Goal: Information Seeking & Learning: Understand process/instructions

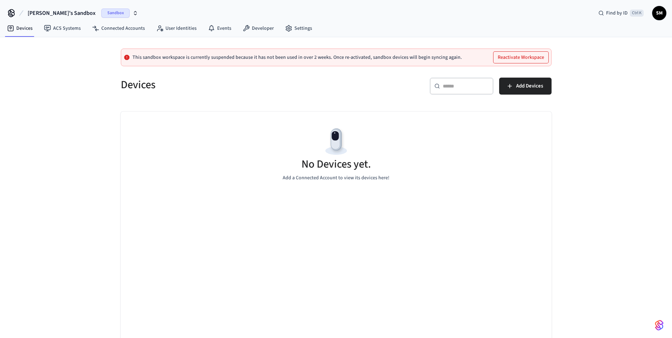
click at [510, 56] on button "Reactivate Workspace" at bounding box center [520, 57] width 55 height 11
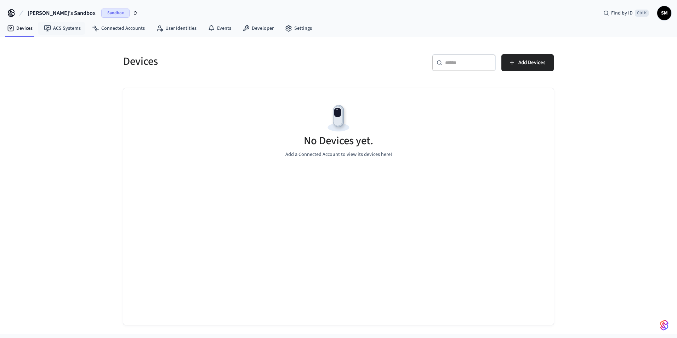
click at [48, 12] on span "[PERSON_NAME]'s Sandbox" at bounding box center [62, 13] width 68 height 8
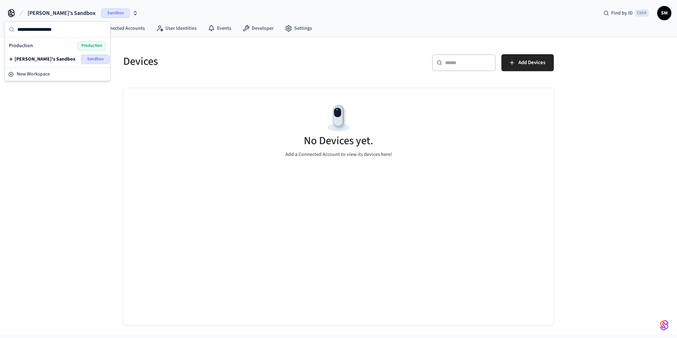
click at [39, 46] on div "Production Production" at bounding box center [57, 45] width 97 height 9
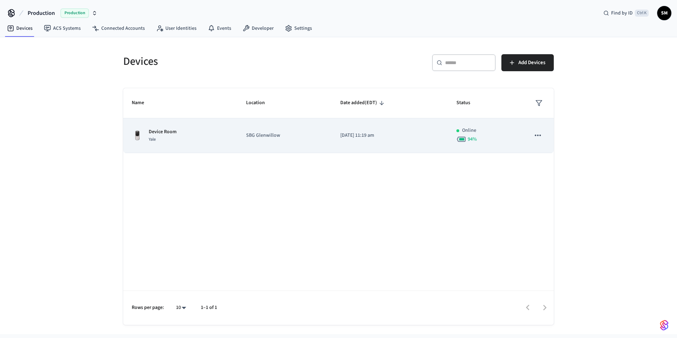
click at [178, 136] on div "Device Room Yale" at bounding box center [180, 135] width 97 height 15
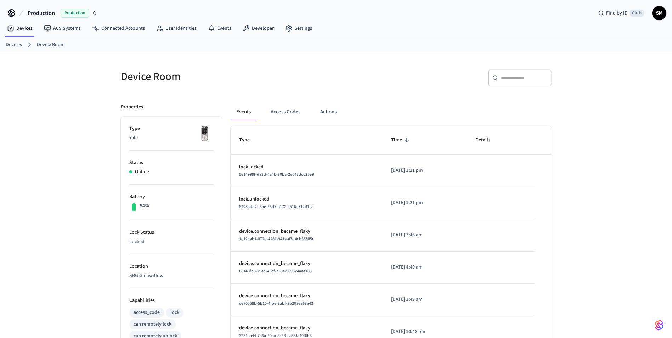
click at [15, 48] on ol "Devices Device Room" at bounding box center [339, 44] width 666 height 9
click at [15, 45] on link "Devices" at bounding box center [14, 44] width 16 height 7
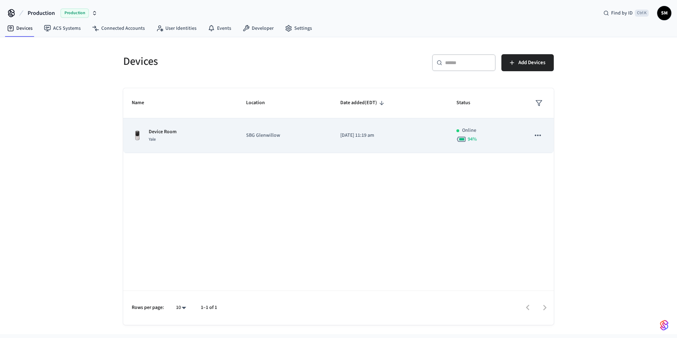
click at [283, 136] on p "SBG Glenwillow" at bounding box center [284, 135] width 77 height 7
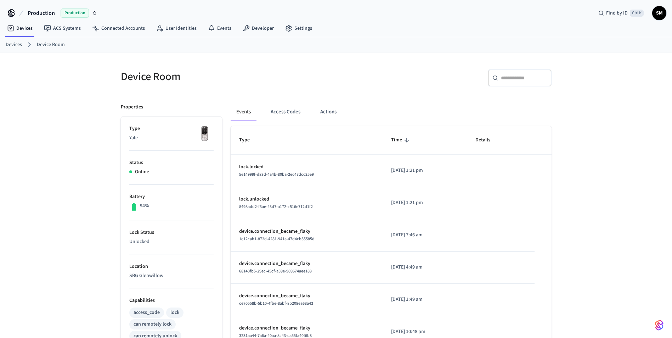
click at [22, 45] on link "Devices" at bounding box center [14, 44] width 16 height 7
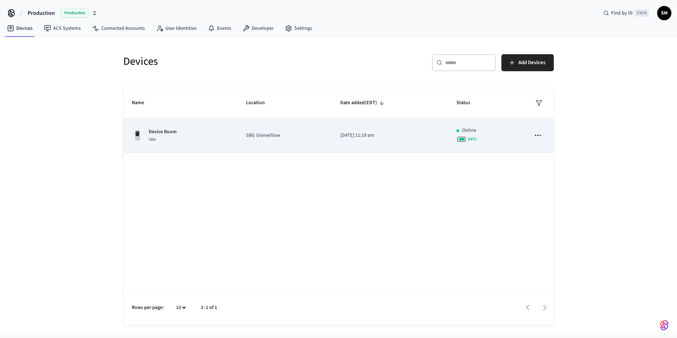
click at [208, 146] on td "Device Room Yale" at bounding box center [180, 135] width 114 height 35
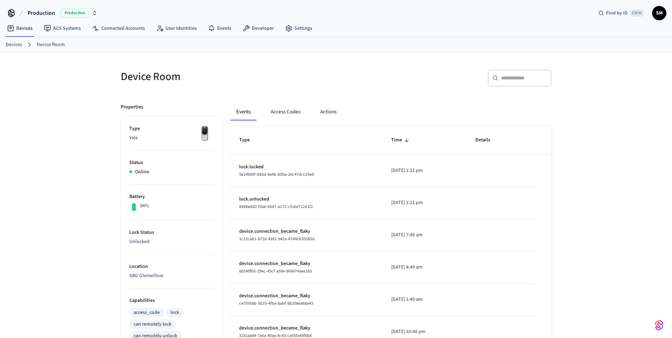
scroll to position [35, 0]
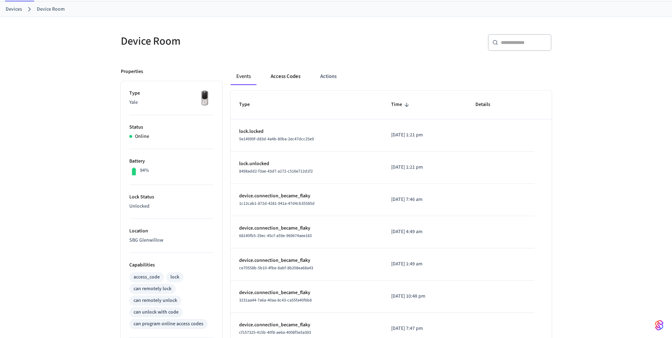
click at [282, 81] on button "Access Codes" at bounding box center [285, 76] width 41 height 17
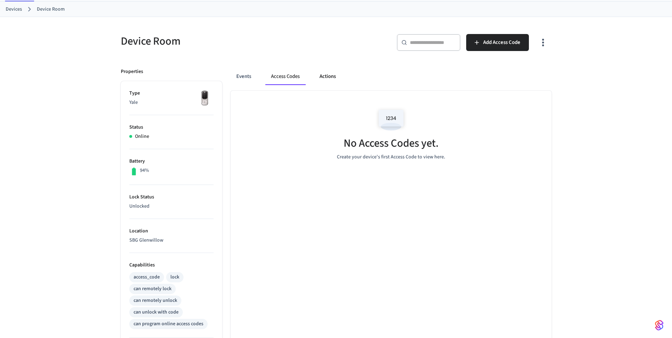
click at [326, 79] on button "Actions" at bounding box center [328, 76] width 28 height 17
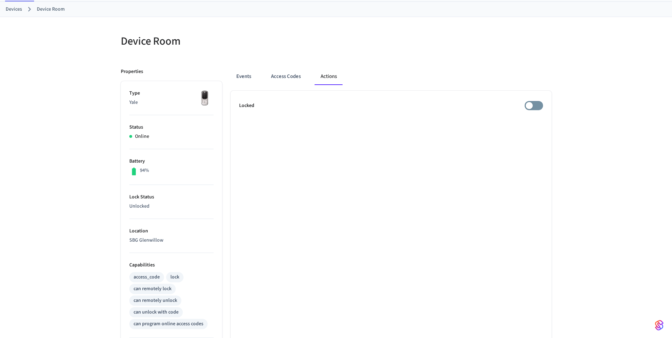
click at [297, 99] on ul "Locked" at bounding box center [390, 287] width 321 height 392
click at [255, 75] on button "Events" at bounding box center [243, 76] width 26 height 17
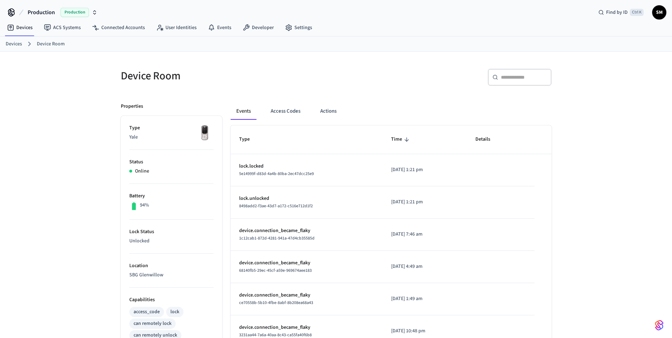
scroll to position [0, 0]
click at [12, 45] on link "Devices" at bounding box center [14, 44] width 16 height 7
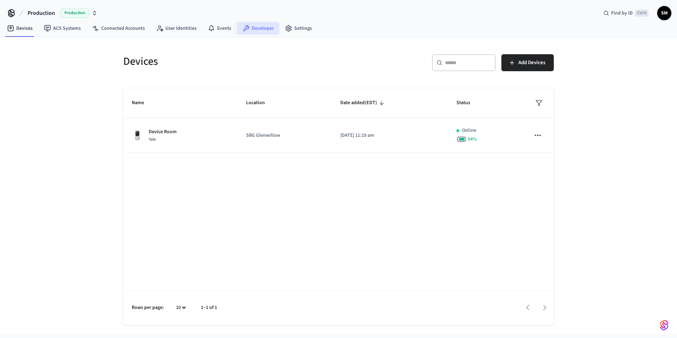
click at [243, 28] on icon at bounding box center [246, 28] width 6 height 6
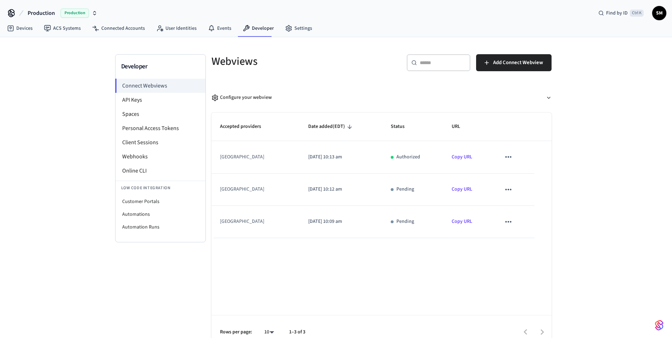
click at [262, 156] on div "[GEOGRAPHIC_DATA]" at bounding box center [252, 156] width 64 height 7
click at [149, 98] on li "API Keys" at bounding box center [160, 100] width 90 height 14
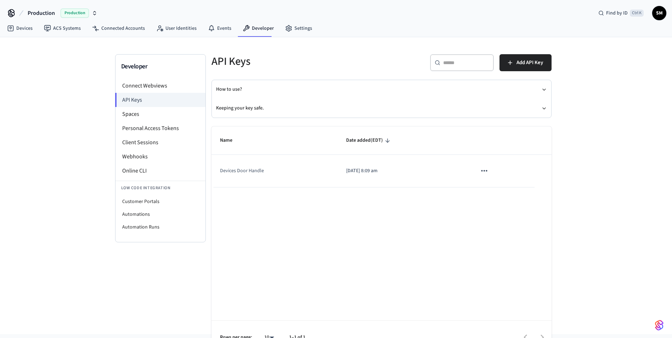
click at [285, 168] on td "Devices Door Handle" at bounding box center [274, 171] width 126 height 32
click at [489, 169] on button "sticky table" at bounding box center [483, 170] width 15 height 15
click at [482, 169] on div at bounding box center [338, 169] width 677 height 338
click at [264, 168] on td "Devices Door Handle" at bounding box center [274, 171] width 126 height 32
click at [360, 172] on p "[DATE] 8:09 am" at bounding box center [403, 170] width 114 height 7
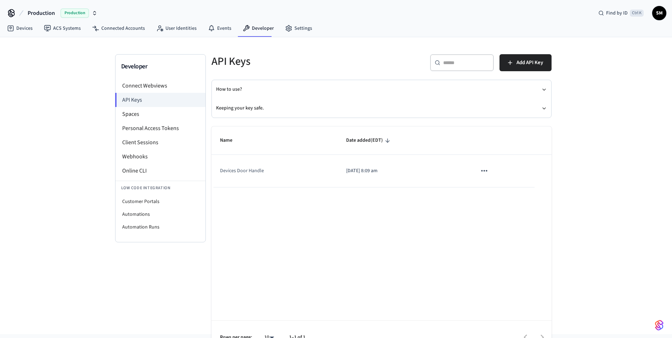
drag, startPoint x: 360, startPoint y: 172, endPoint x: 399, endPoint y: 168, distance: 39.5
click at [399, 168] on p "[DATE] 8:09 am" at bounding box center [403, 170] width 114 height 7
click at [485, 168] on icon "sticky table" at bounding box center [483, 170] width 9 height 9
click at [444, 177] on div at bounding box center [338, 169] width 677 height 338
click at [235, 91] on button "How to use?" at bounding box center [381, 89] width 331 height 19
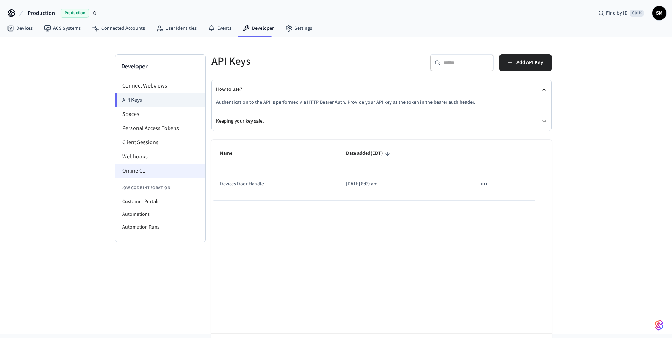
click at [141, 166] on li "Online CLI" at bounding box center [160, 171] width 90 height 14
click at [262, 182] on td "Devices Door Handle" at bounding box center [274, 184] width 126 height 32
click at [480, 182] on icon "sticky table" at bounding box center [483, 183] width 9 height 9
click at [450, 188] on div at bounding box center [338, 169] width 677 height 338
